Goal: Task Accomplishment & Management: Use online tool/utility

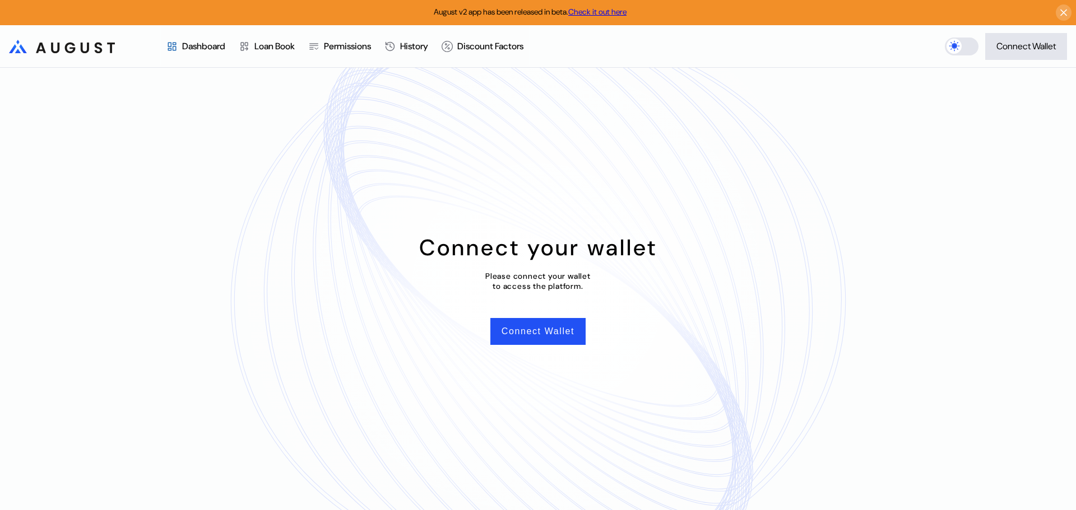
click at [533, 177] on div "Connect your wallet Please connect your wallet to access the platform. Connect …" at bounding box center [538, 289] width 1076 height 443
click at [505, 332] on button "Connect Wallet" at bounding box center [537, 331] width 95 height 27
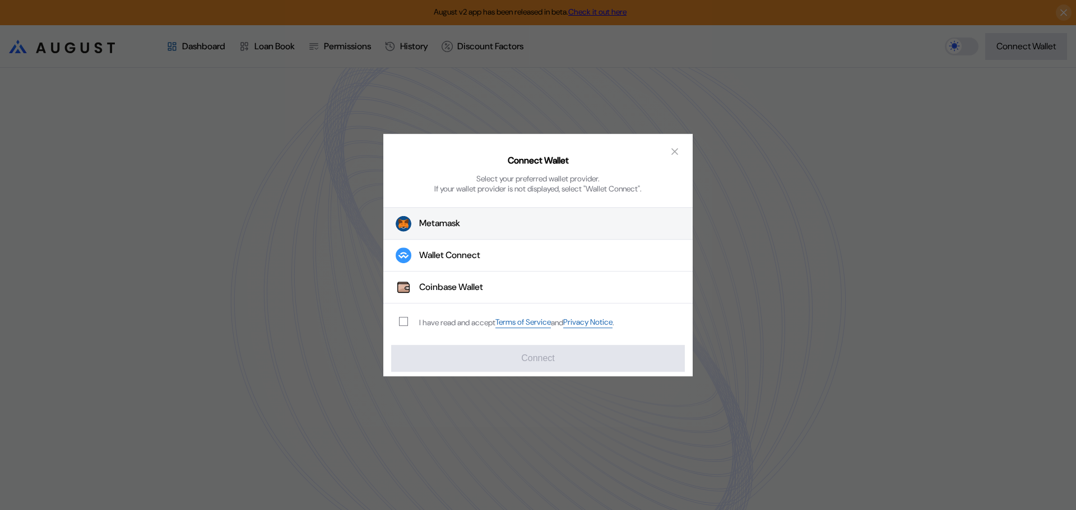
click at [499, 229] on button "Metamask" at bounding box center [537, 224] width 309 height 32
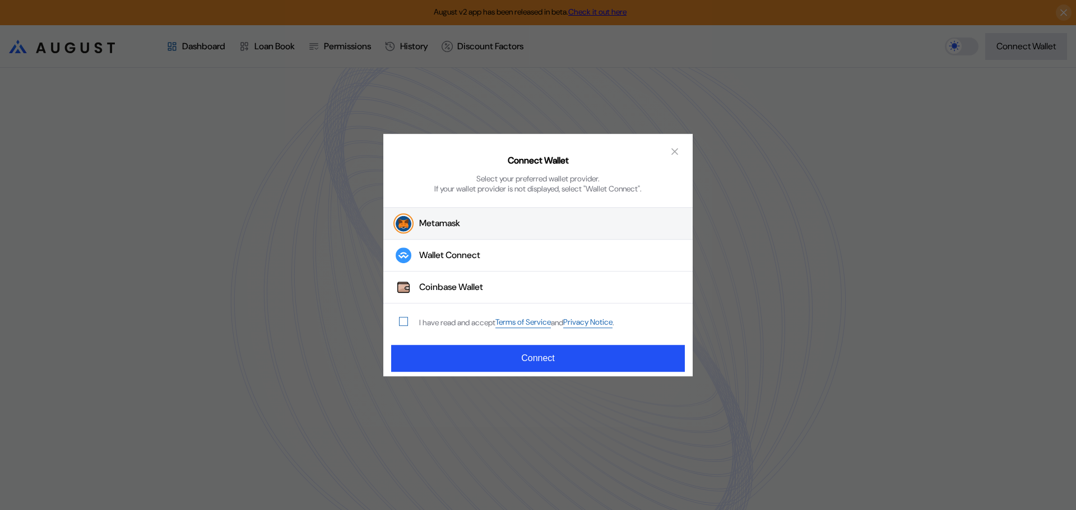
click at [406, 318] on span "modal" at bounding box center [403, 322] width 8 height 8
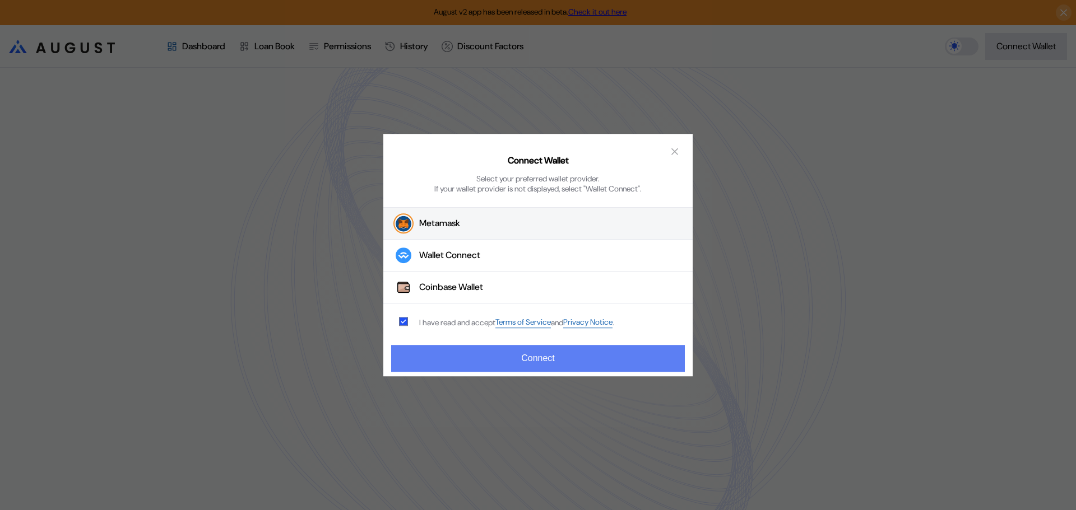
click at [434, 357] on button "Connect" at bounding box center [538, 358] width 294 height 27
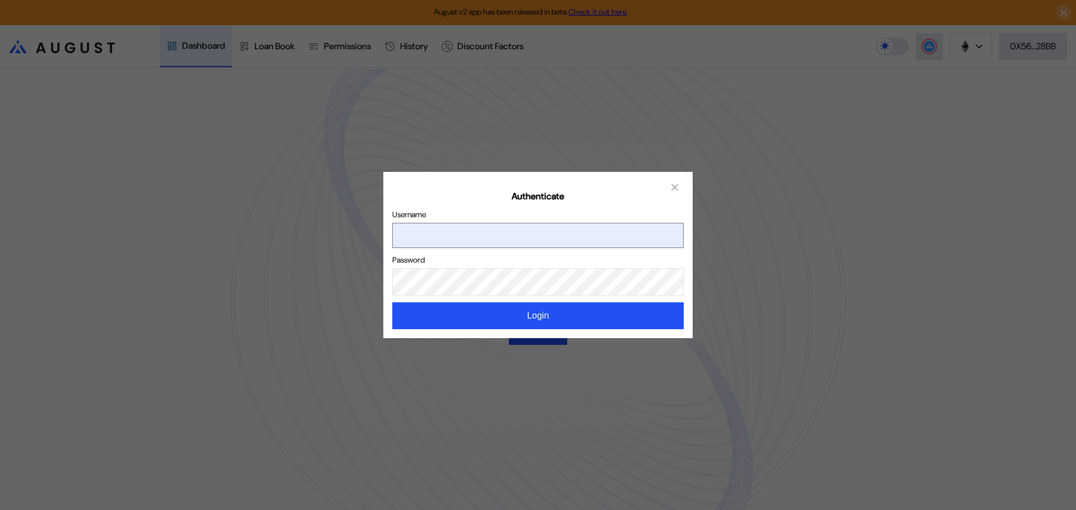
type input "*********"
click at [538, 238] on input "*********" at bounding box center [537, 235] width 291 height 25
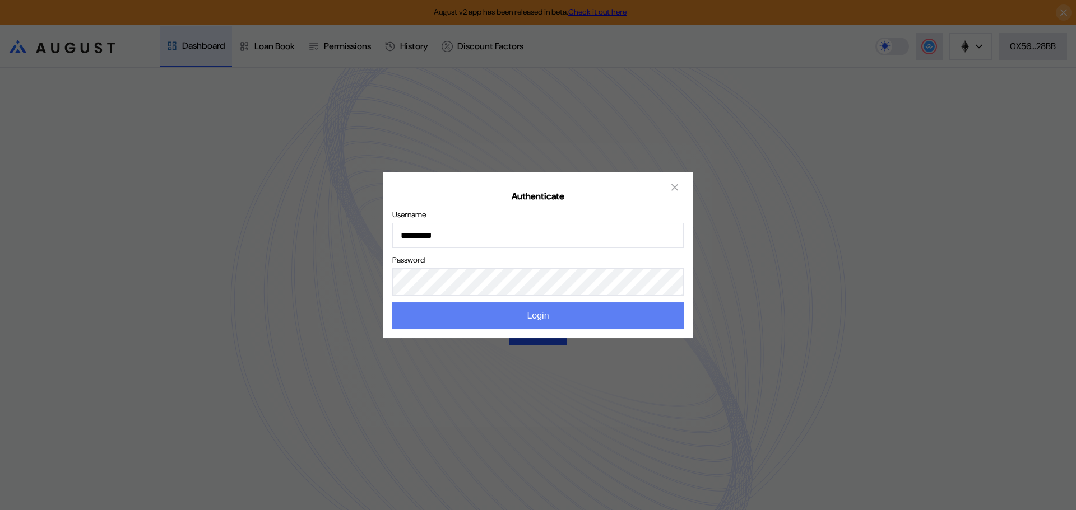
click at [595, 327] on button "Login" at bounding box center [537, 316] width 291 height 27
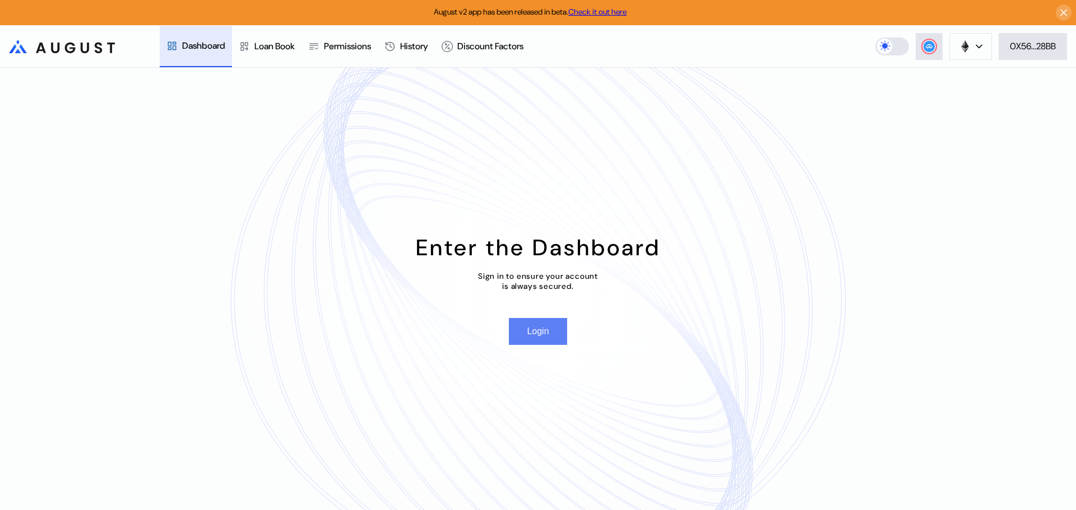
click at [558, 338] on button "Login" at bounding box center [538, 331] width 58 height 27
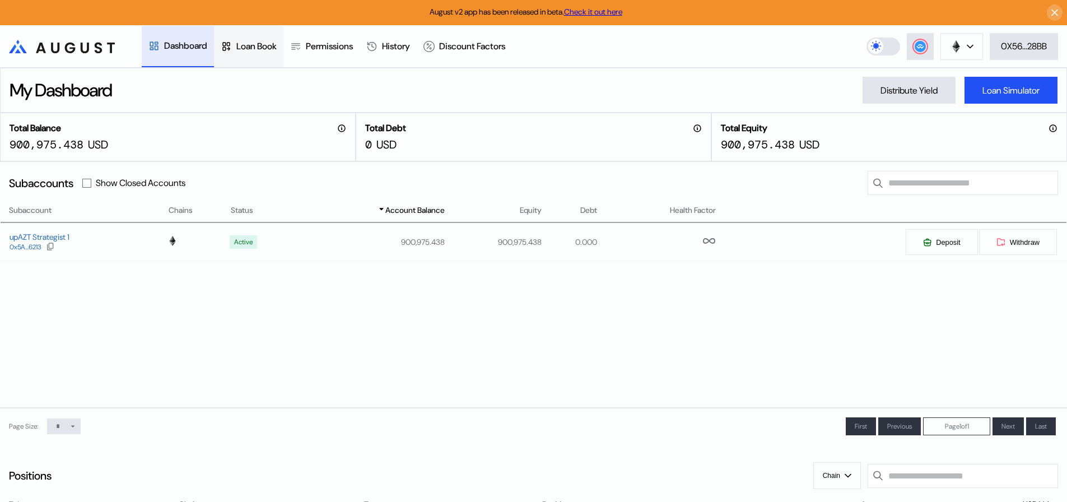
click at [277, 45] on div "Loan Book" at bounding box center [256, 46] width 40 height 12
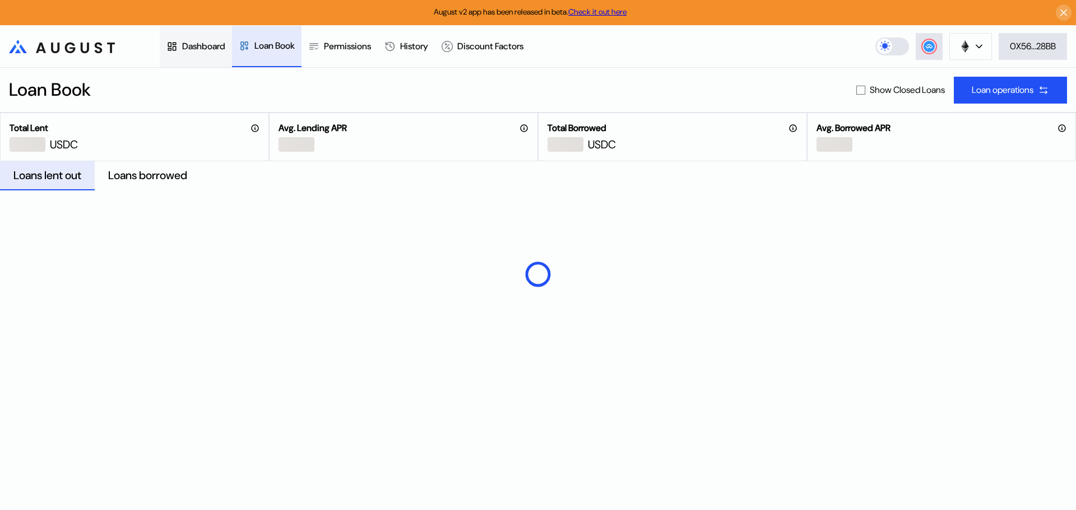
click at [202, 49] on div "Dashboard" at bounding box center [203, 46] width 43 height 12
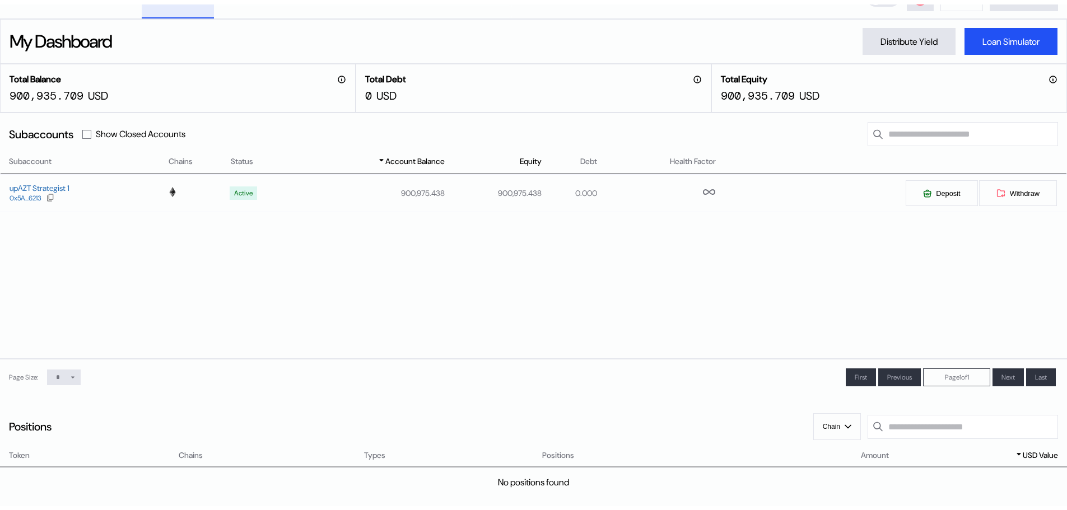
scroll to position [168, 0]
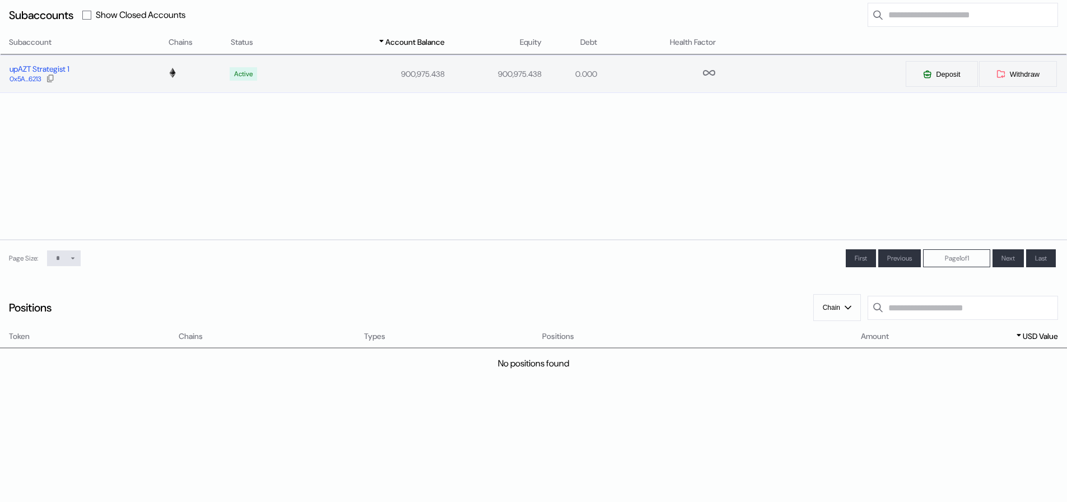
click at [69, 71] on div "upAZT Strategist 1" at bounding box center [40, 69] width 60 height 10
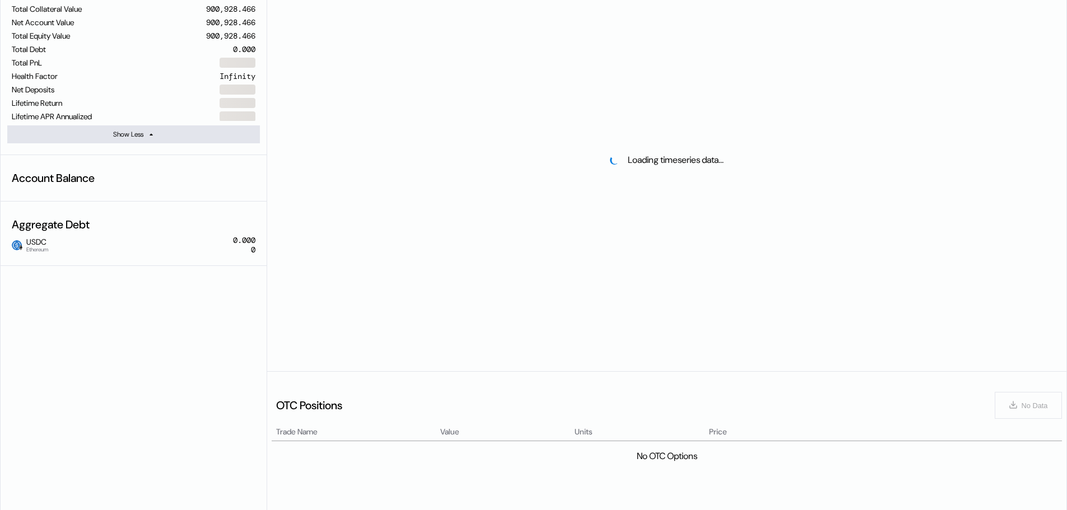
select select "*"
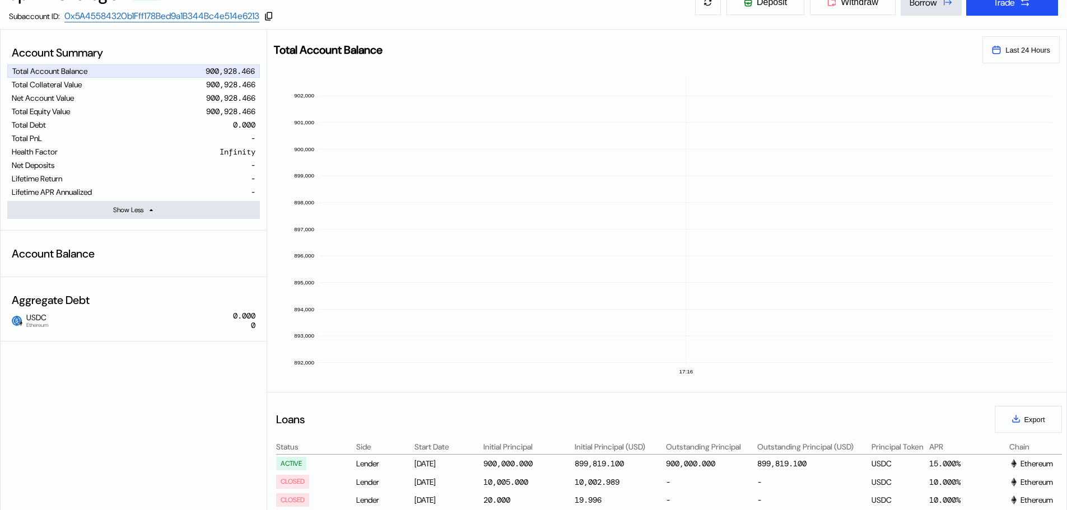
scroll to position [112, 0]
